Goal: Communication & Community: Answer question/provide support

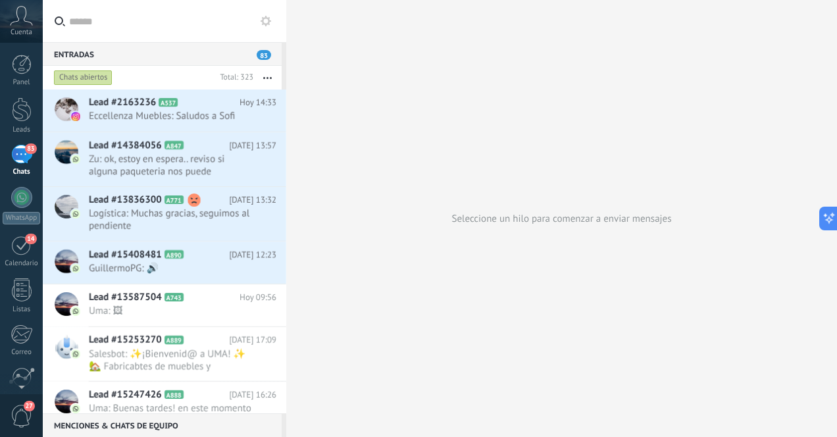
click at [16, 161] on div "83" at bounding box center [21, 154] width 21 height 19
click at [155, 169] on span "Zu: ok, estoy en espera.. reviso si alguna paqueteria nos puede funcionar" at bounding box center [170, 165] width 163 height 25
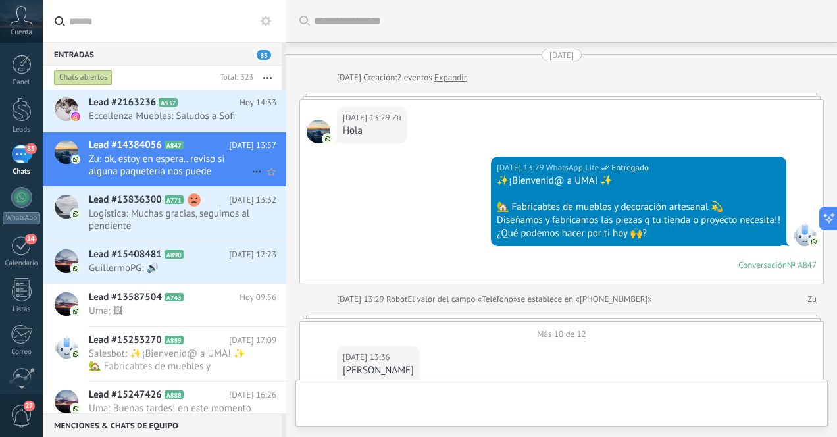
scroll to position [1365, 0]
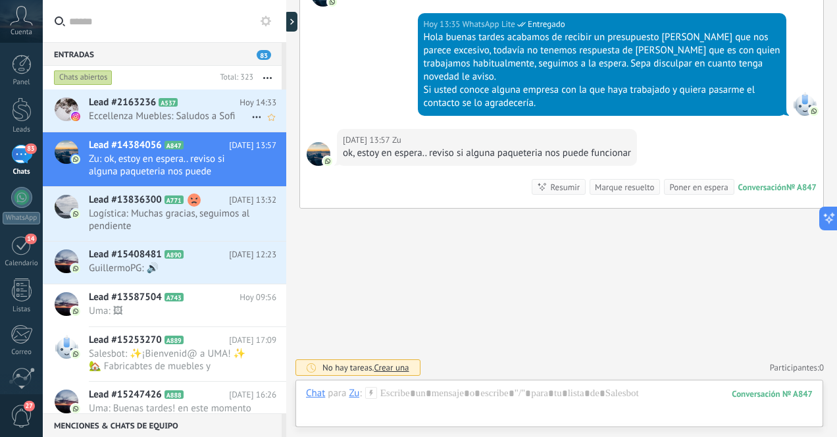
click at [203, 113] on span "Eccellenza Muebles: Saludos a Sofi" at bounding box center [170, 116] width 163 height 13
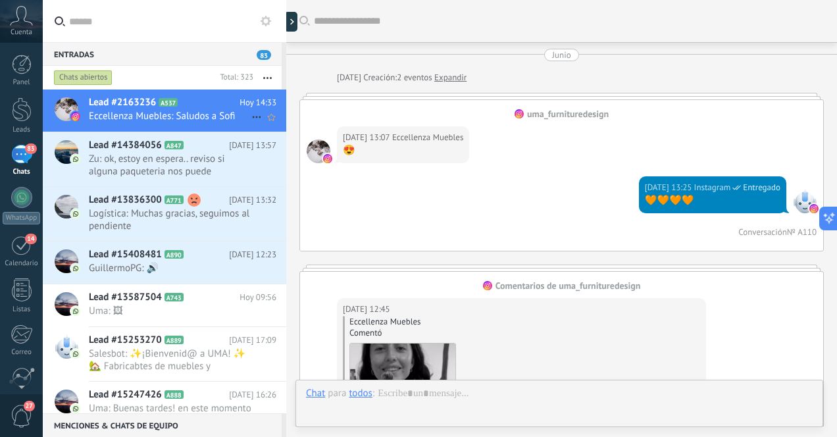
scroll to position [3927, 0]
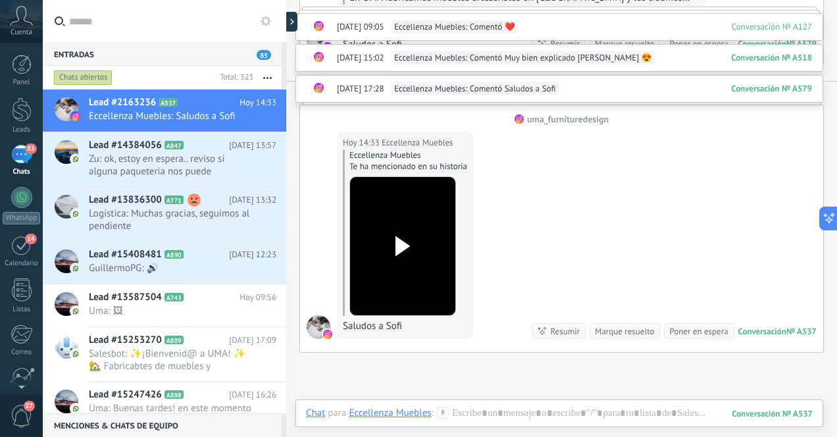
click at [22, 159] on div "83" at bounding box center [21, 154] width 21 height 19
